Goal: Navigation & Orientation: Find specific page/section

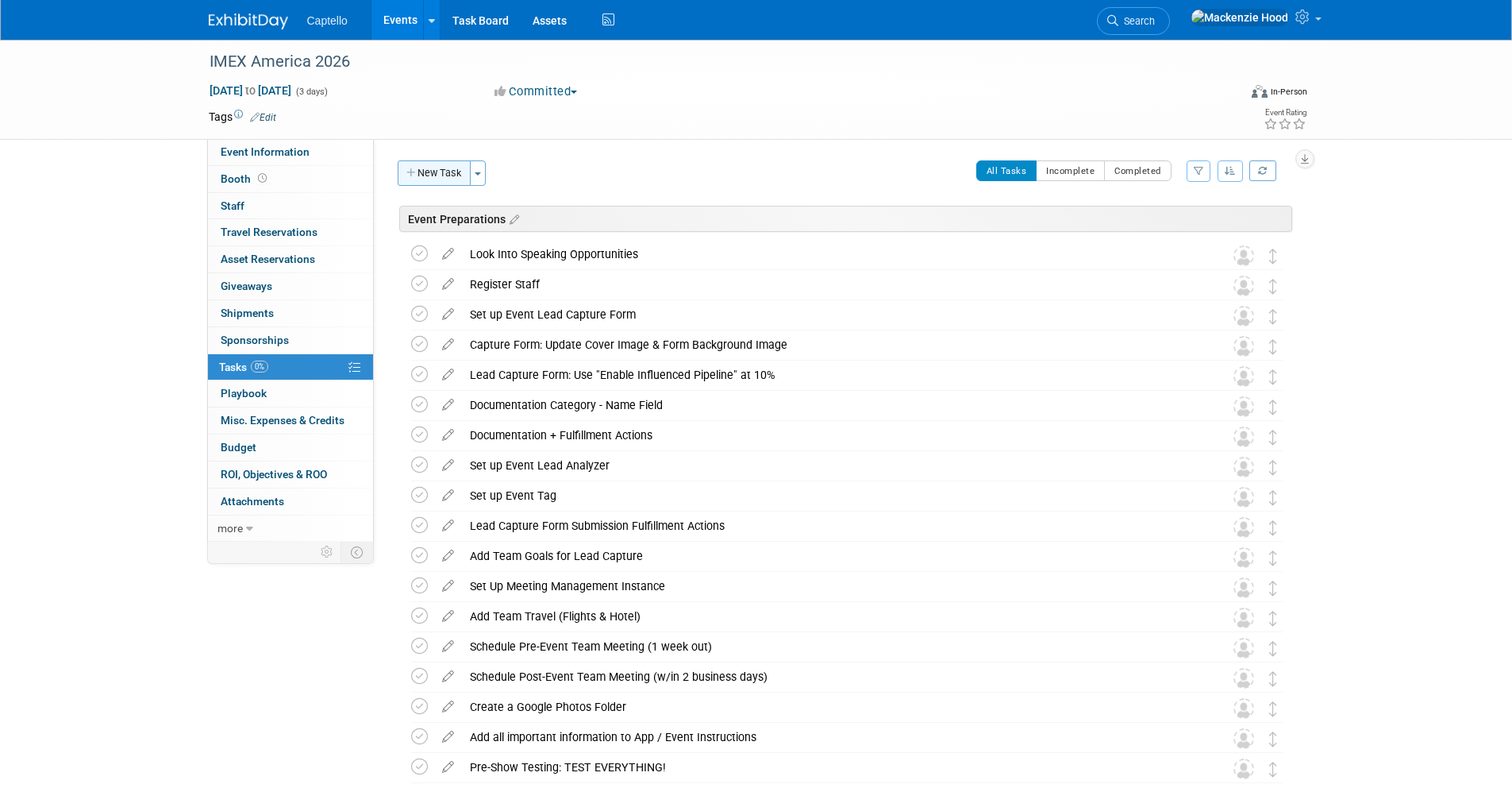
click at [440, 163] on button "New Task" at bounding box center [434, 172] width 73 height 25
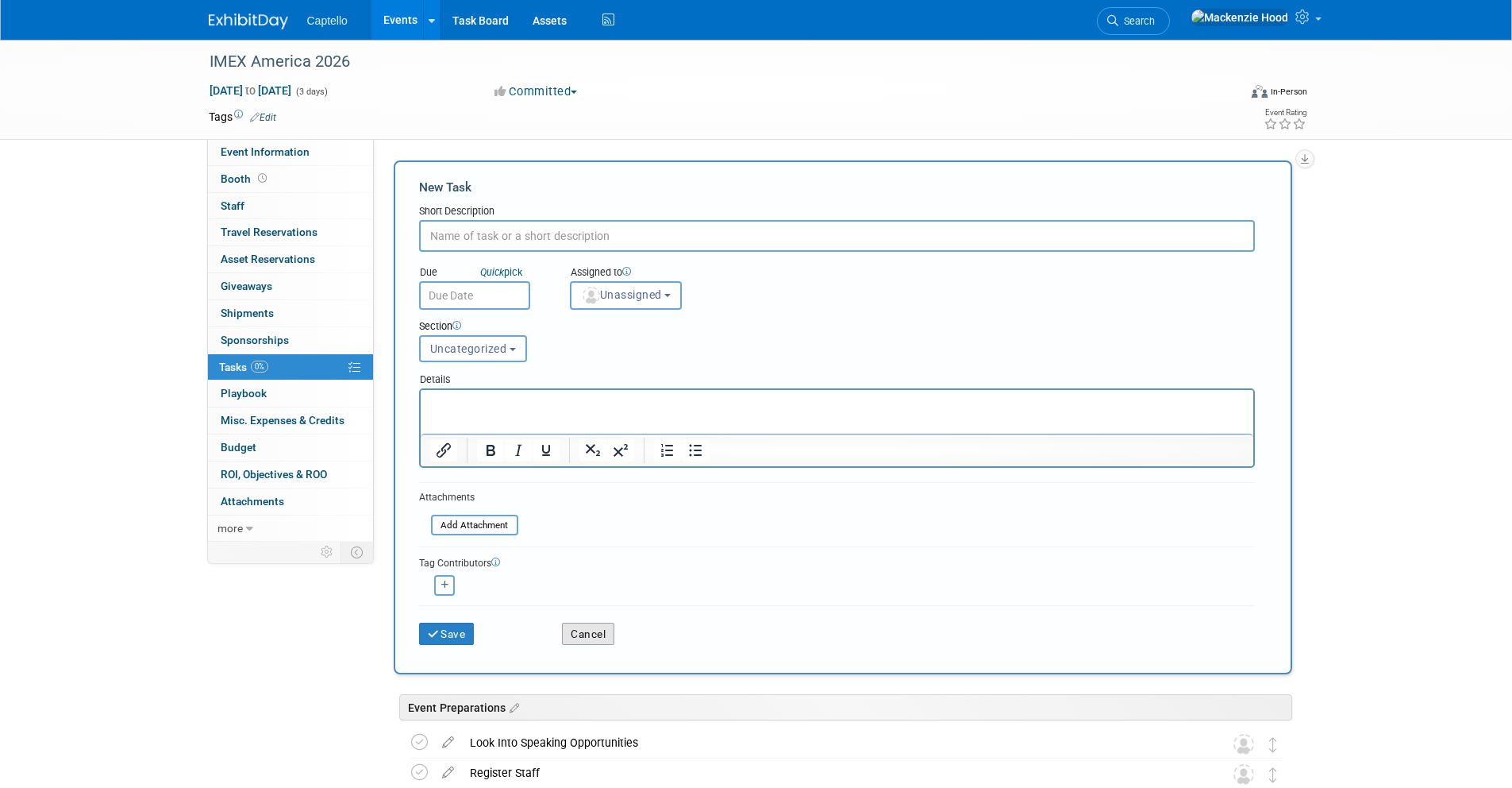
click at [571, 628] on button "Cancel" at bounding box center [588, 633] width 52 height 22
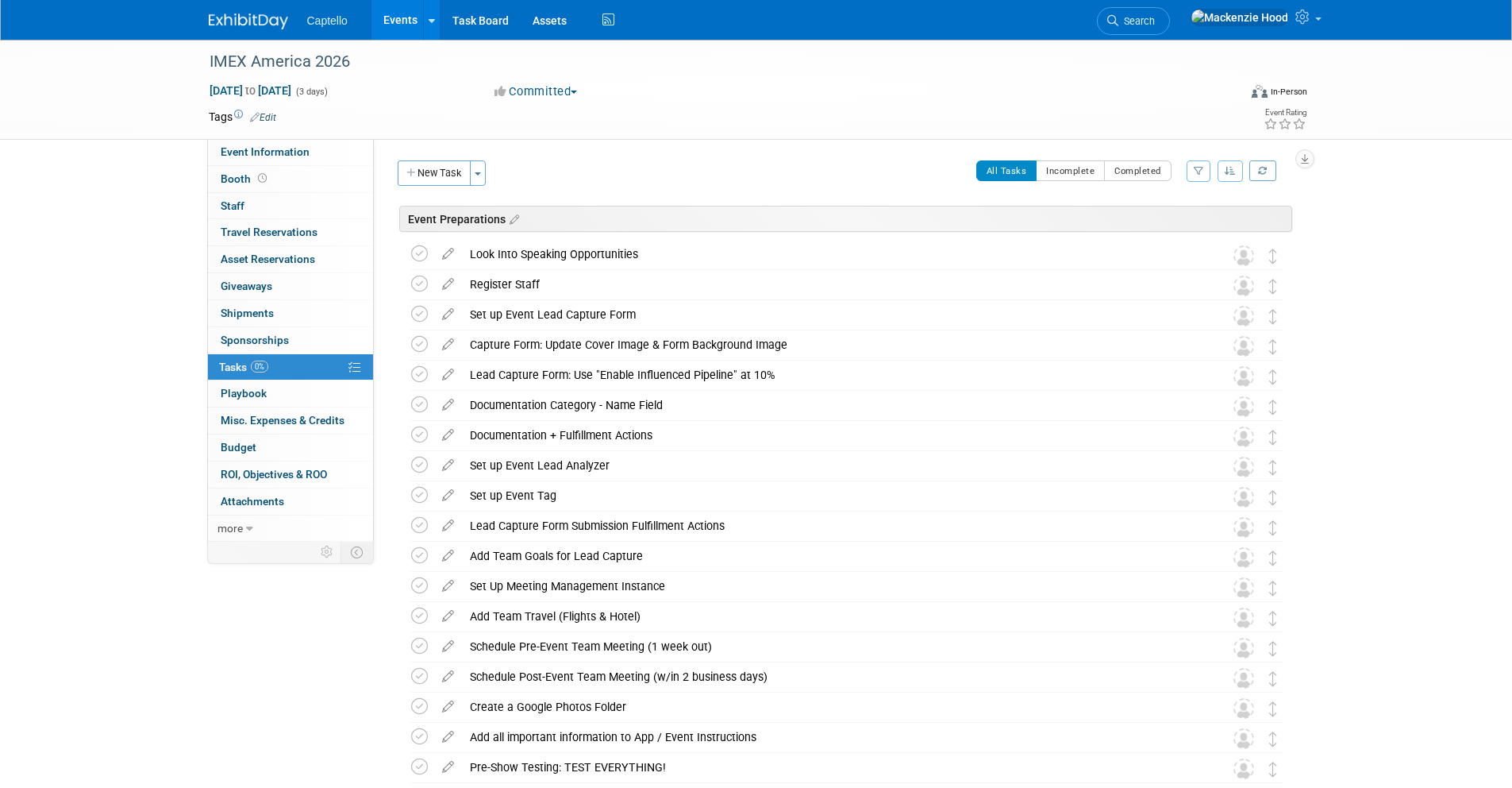
click at [516, 157] on div "Event Website: Edit Event Venue Name: Specify event venue name Event Venue Addr…" at bounding box center [839, 340] width 930 height 403
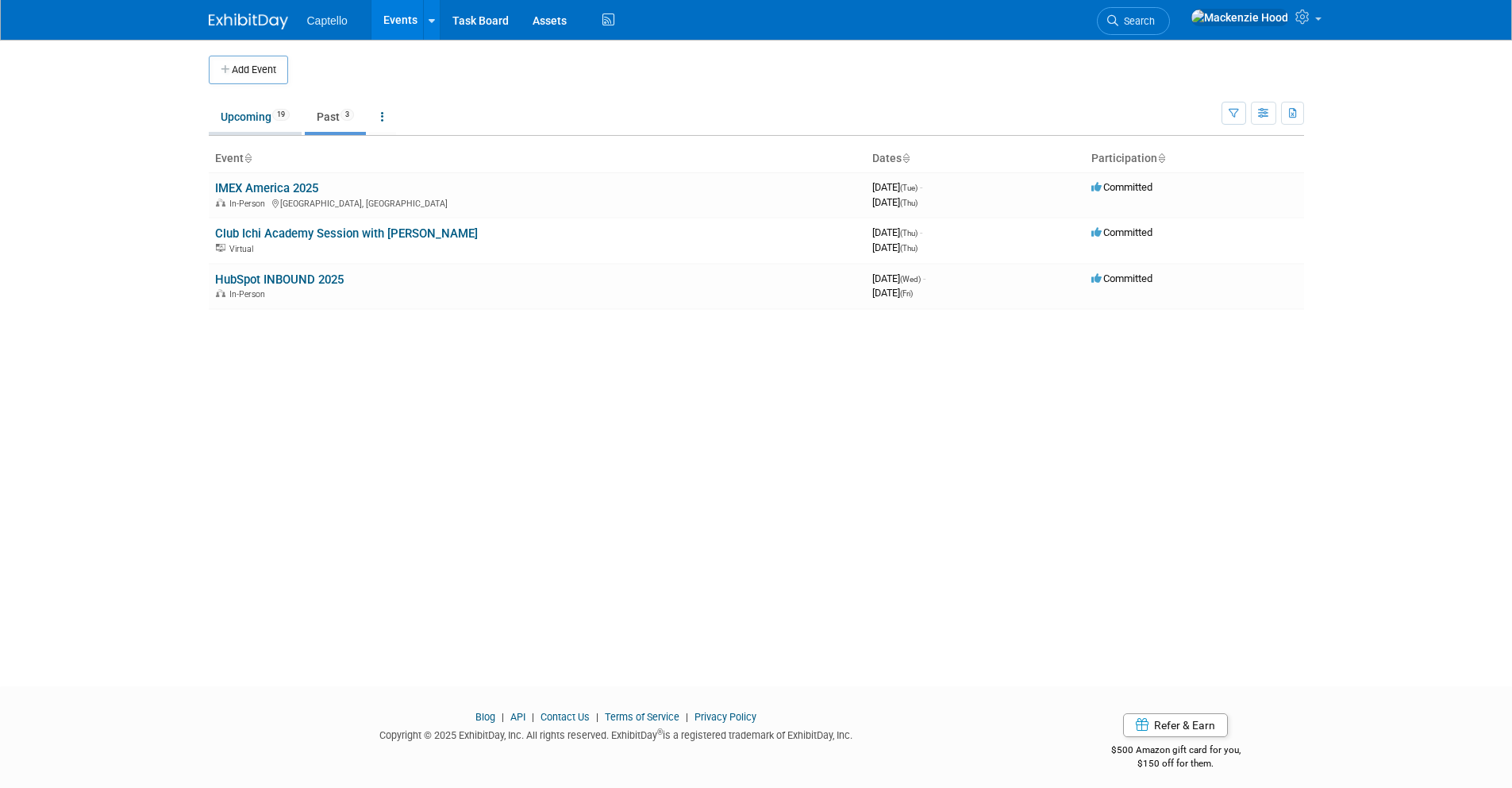
click at [251, 110] on link "Upcoming 19" at bounding box center [255, 117] width 93 height 30
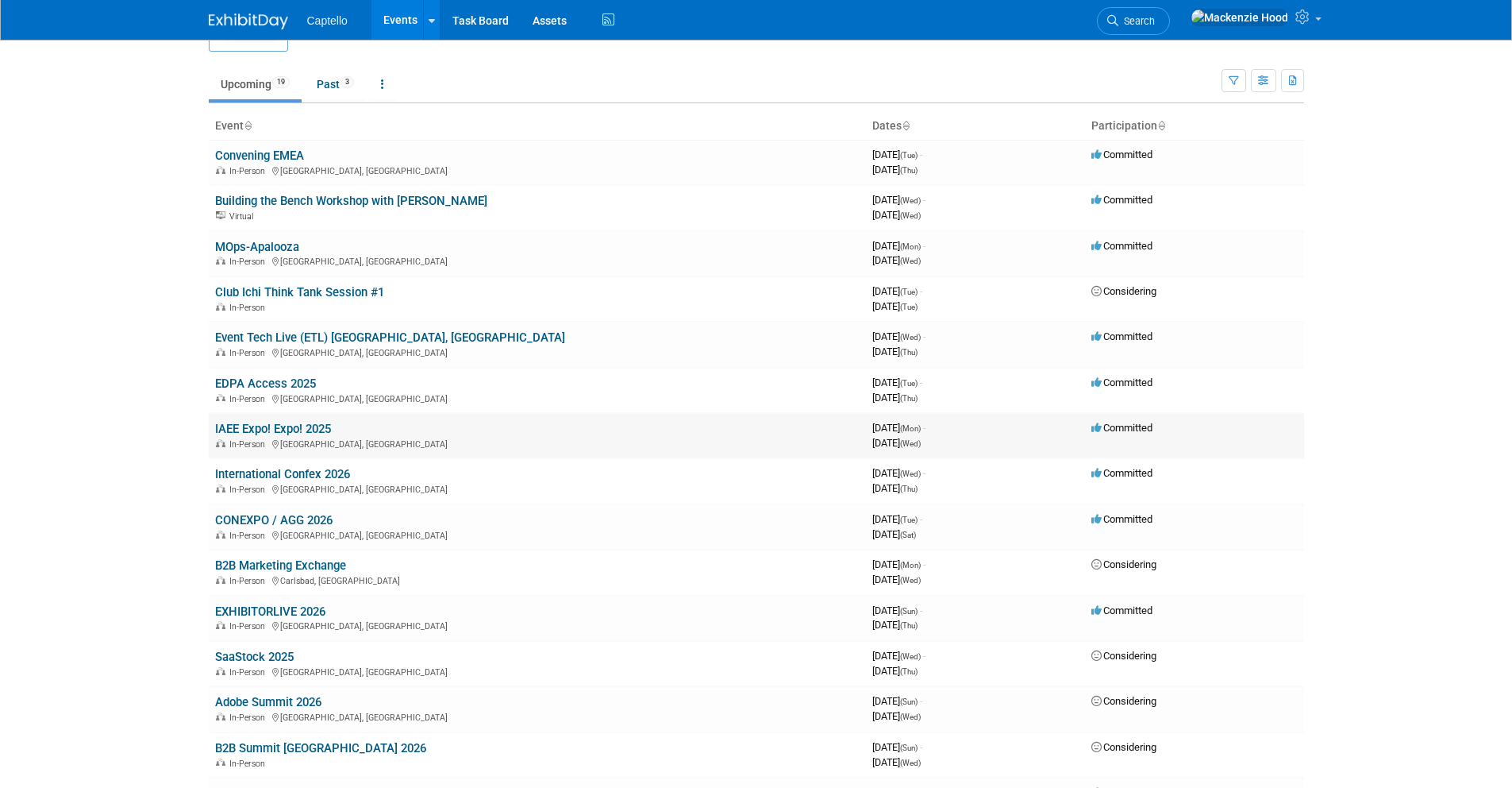
scroll to position [33, 0]
click at [298, 422] on link "IAEE Expo! Expo! 2025" at bounding box center [273, 428] width 116 height 14
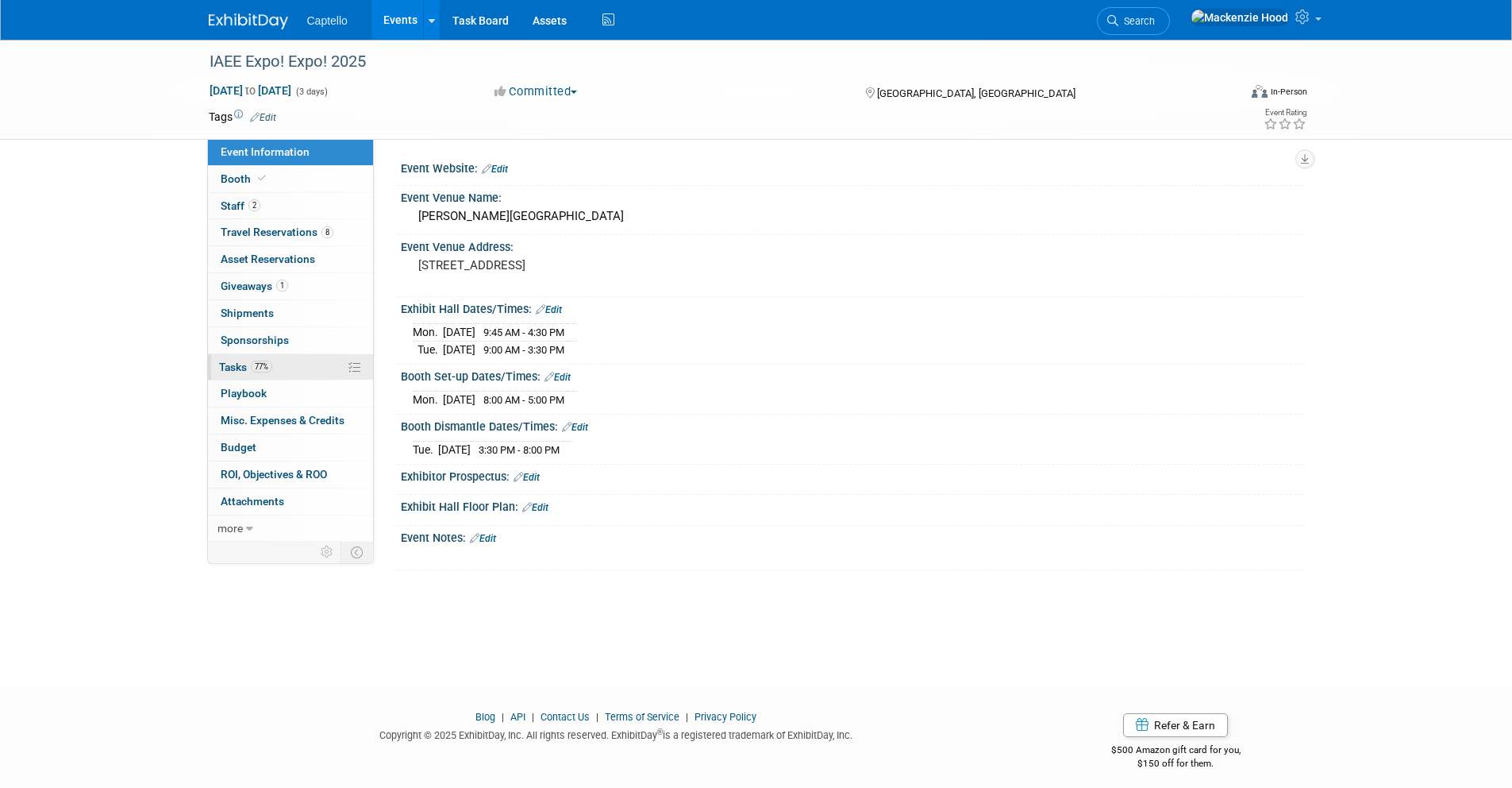
click at [306, 369] on link "77% Tasks 77%" at bounding box center [290, 367] width 165 height 26
